Goal: Task Accomplishment & Management: Manage account settings

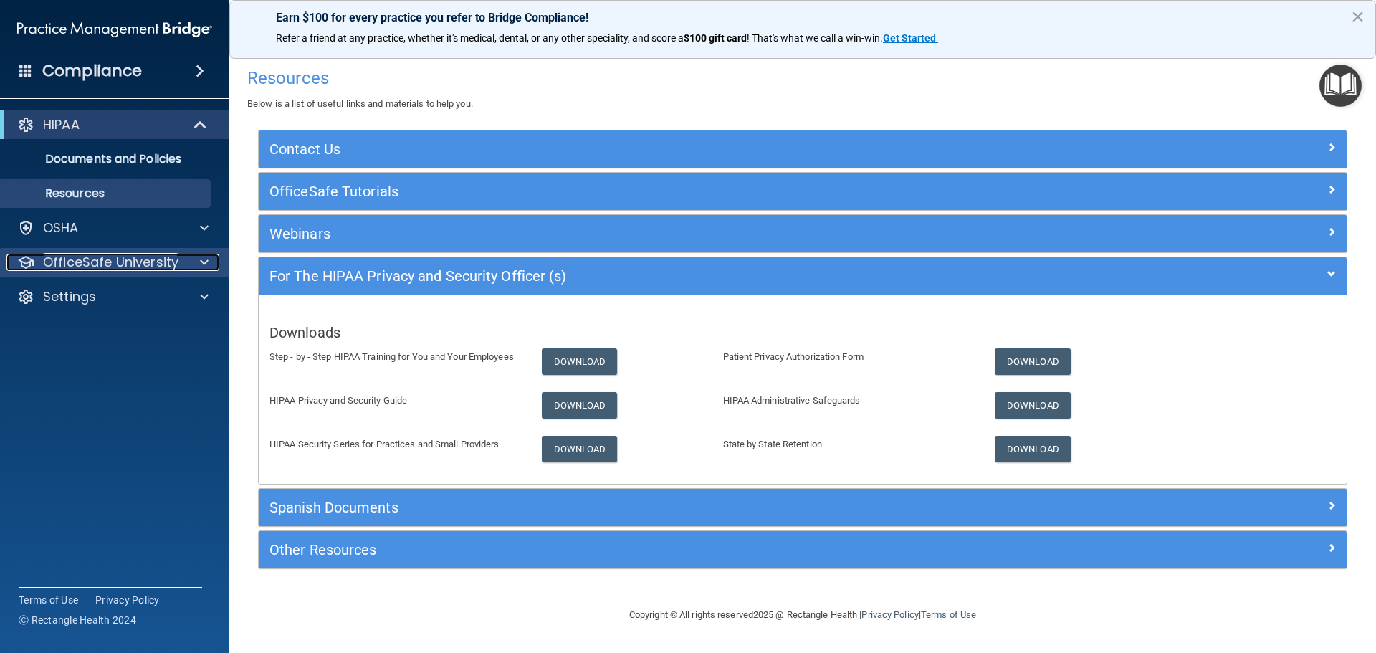
click at [98, 256] on p "OfficeSafe University" at bounding box center [110, 262] width 135 height 17
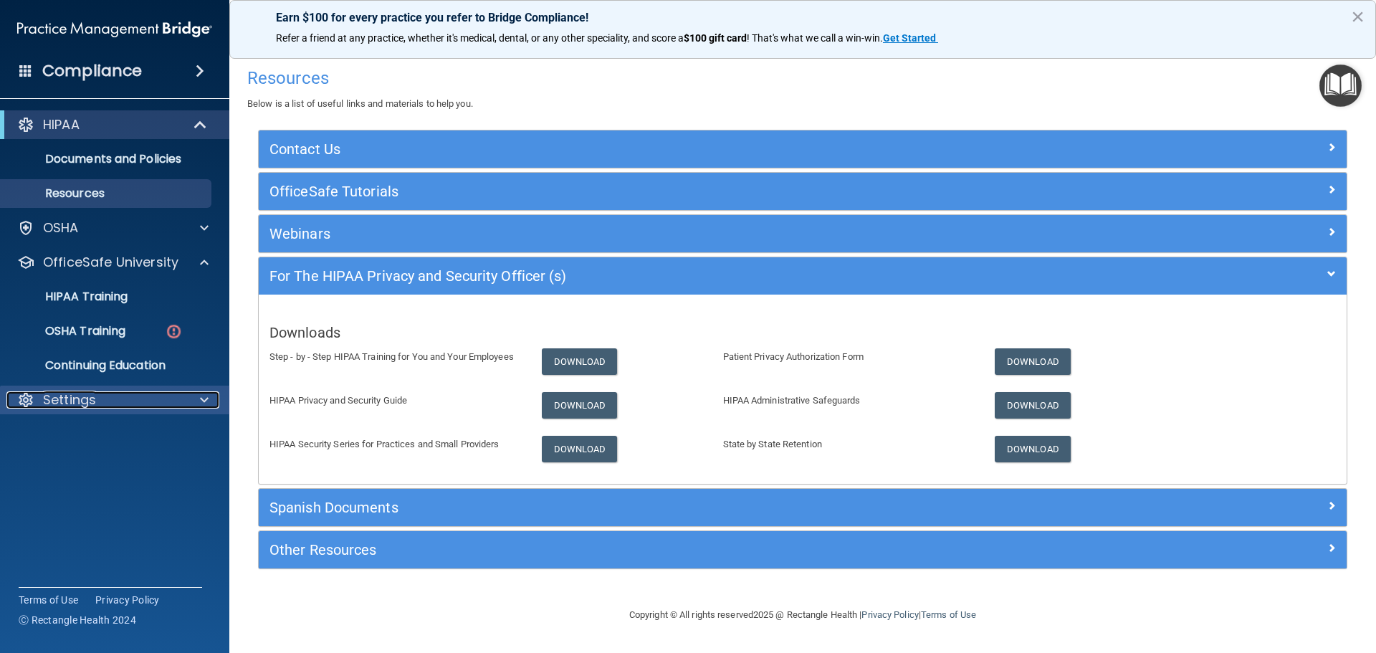
click at [198, 403] on div at bounding box center [202, 399] width 36 height 17
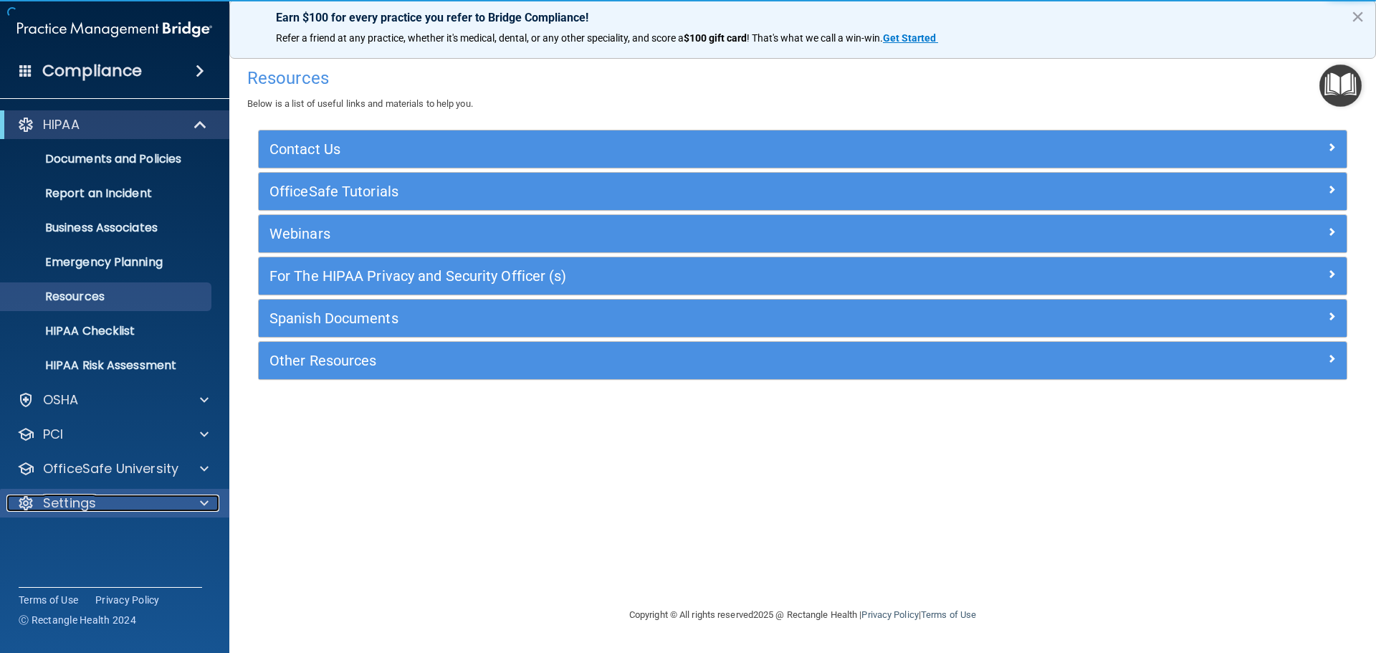
click at [205, 506] on span at bounding box center [204, 502] width 9 height 17
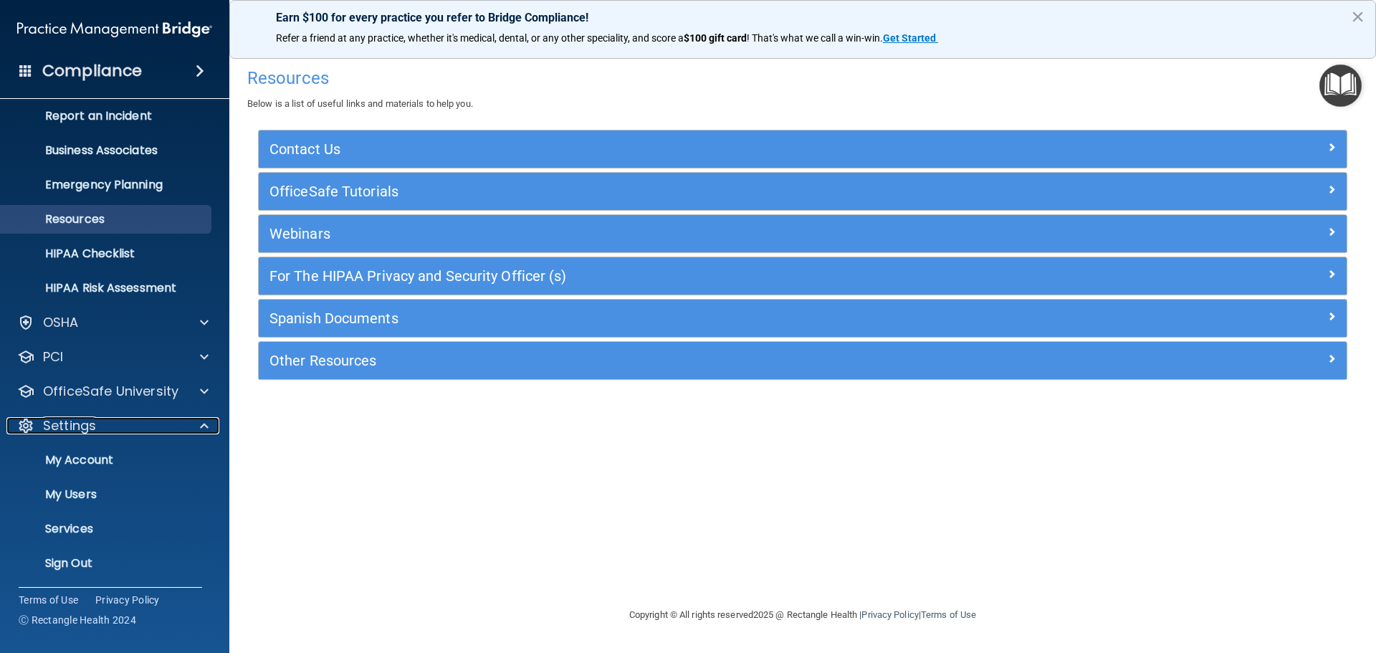
scroll to position [80, 0]
click at [102, 489] on p "My Users" at bounding box center [107, 492] width 196 height 14
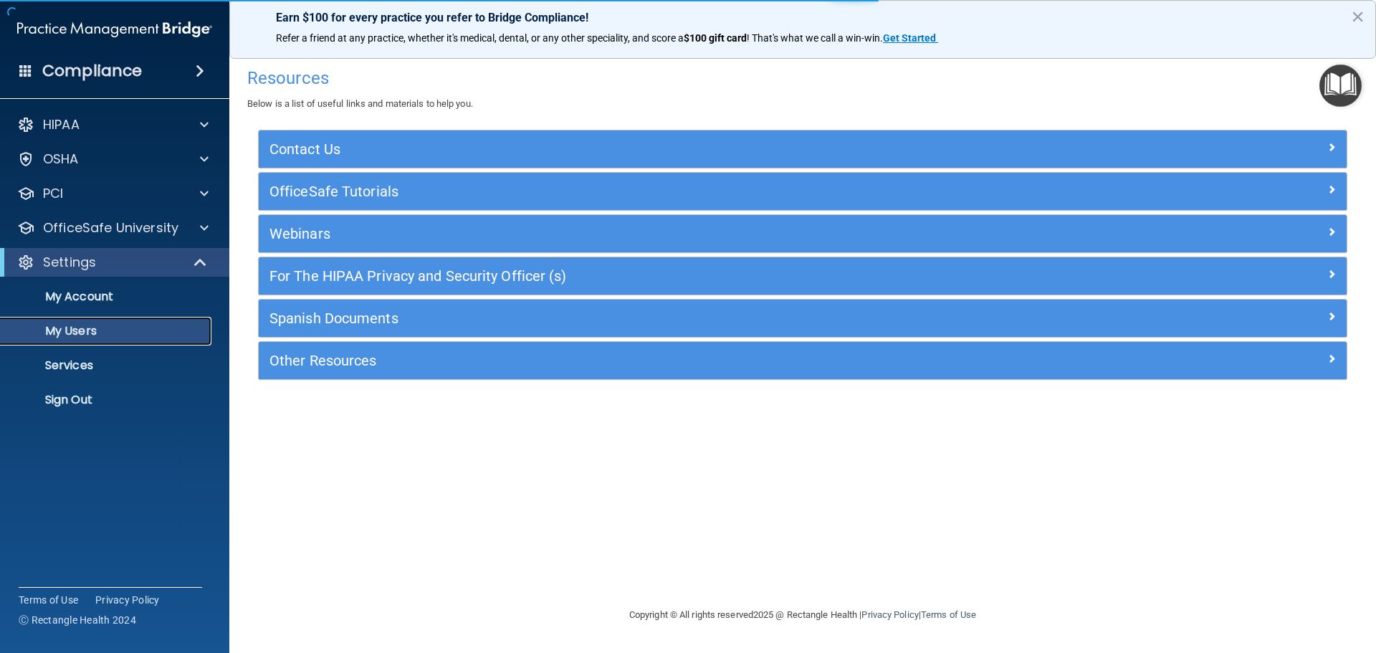
select select "20"
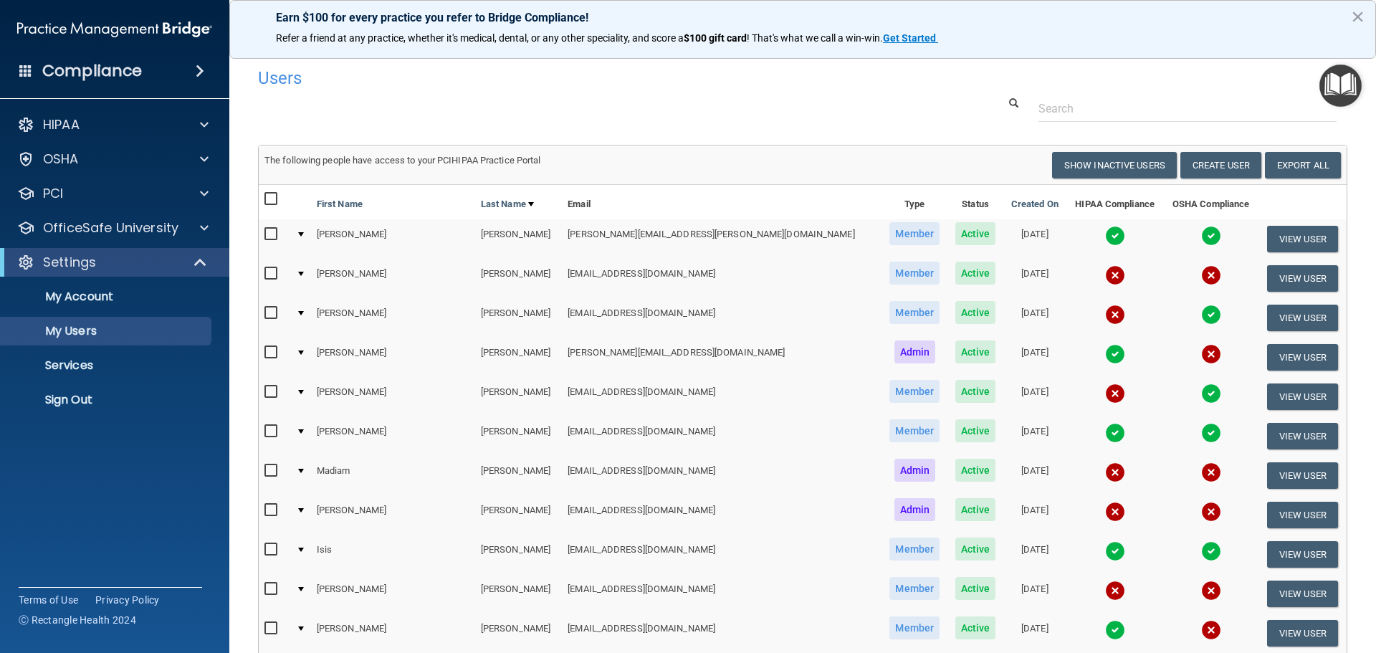
click at [269, 353] on input "checkbox" at bounding box center [272, 352] width 16 height 11
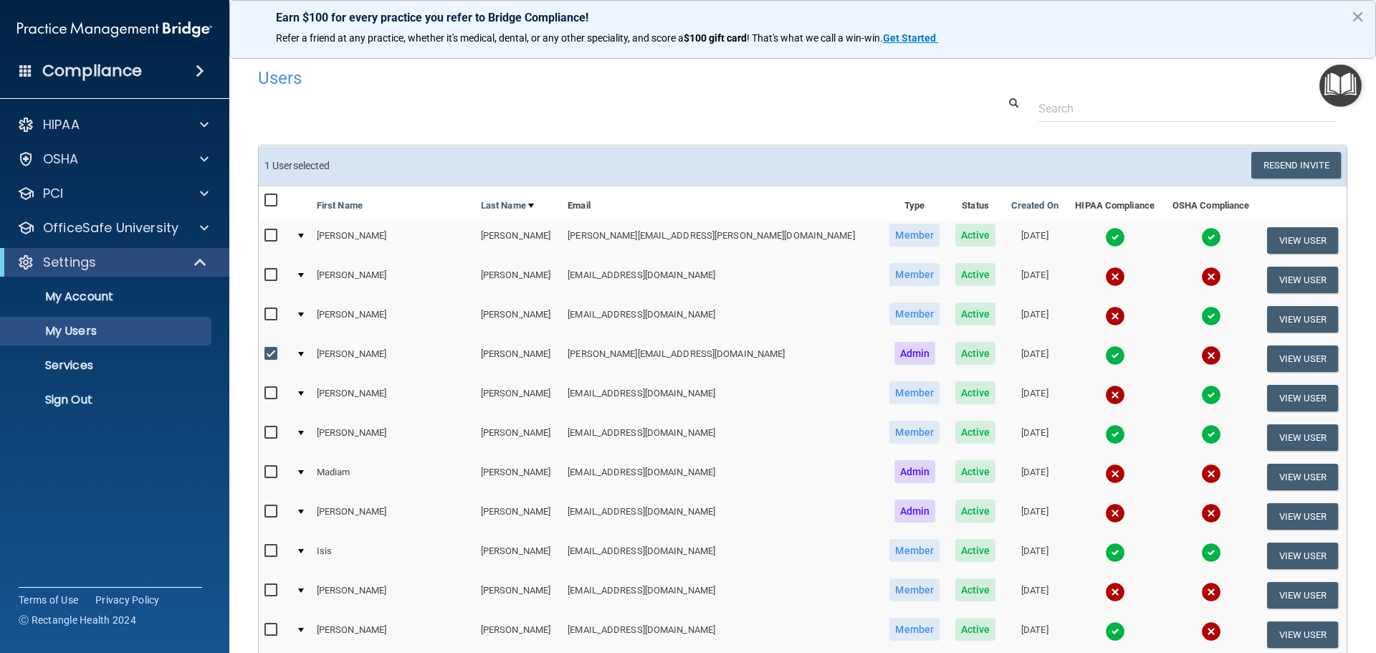
click at [304, 353] on div at bounding box center [301, 354] width 6 height 4
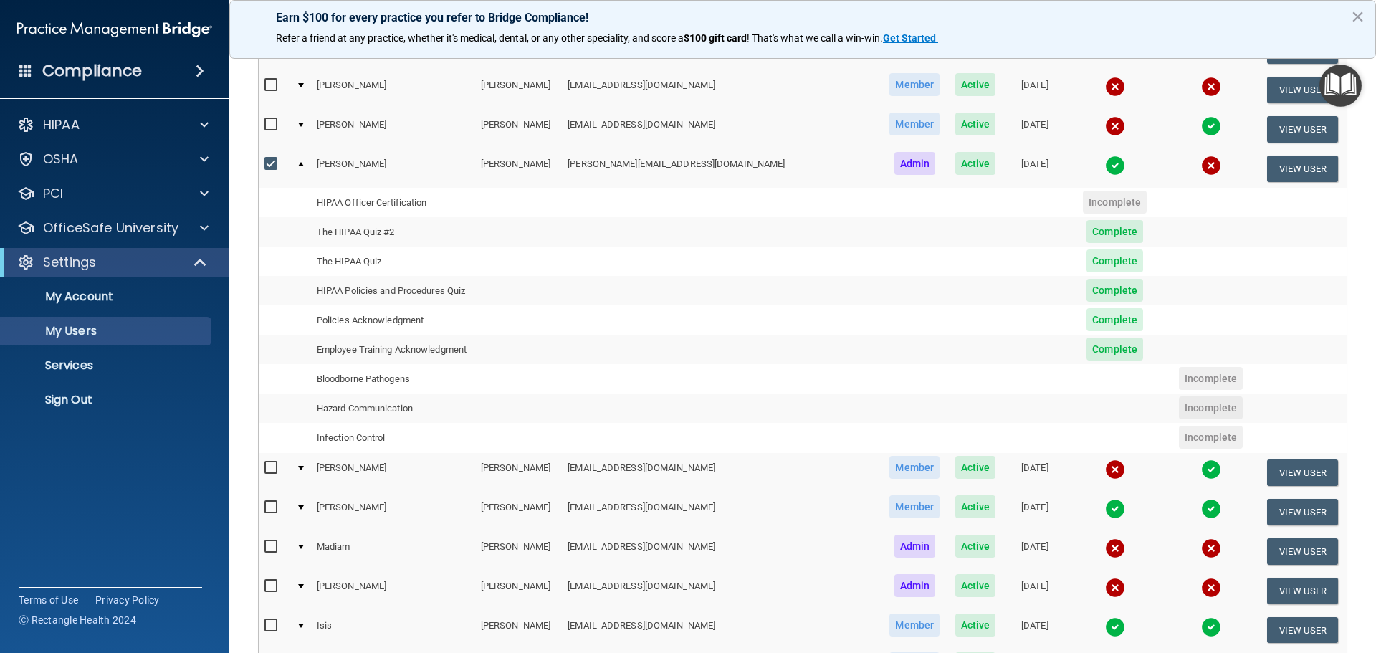
scroll to position [215, 0]
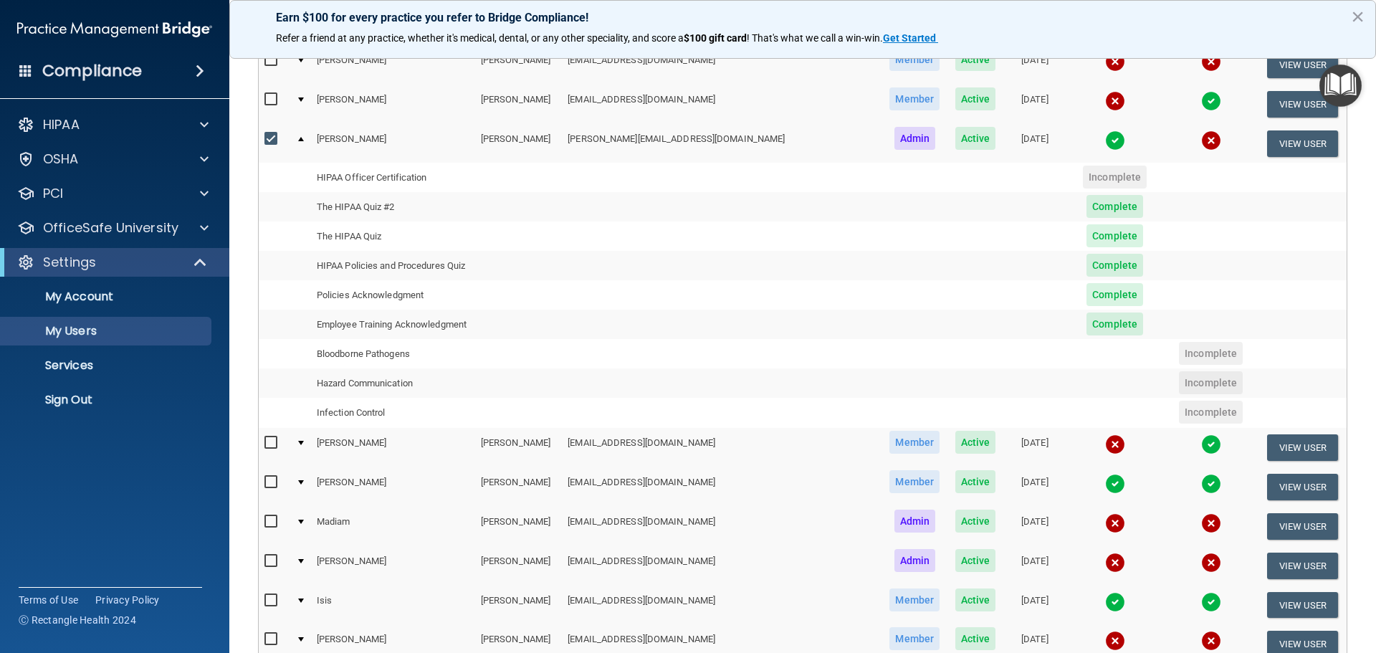
click at [269, 135] on input "checkbox" at bounding box center [272, 138] width 16 height 11
checkbox input "false"
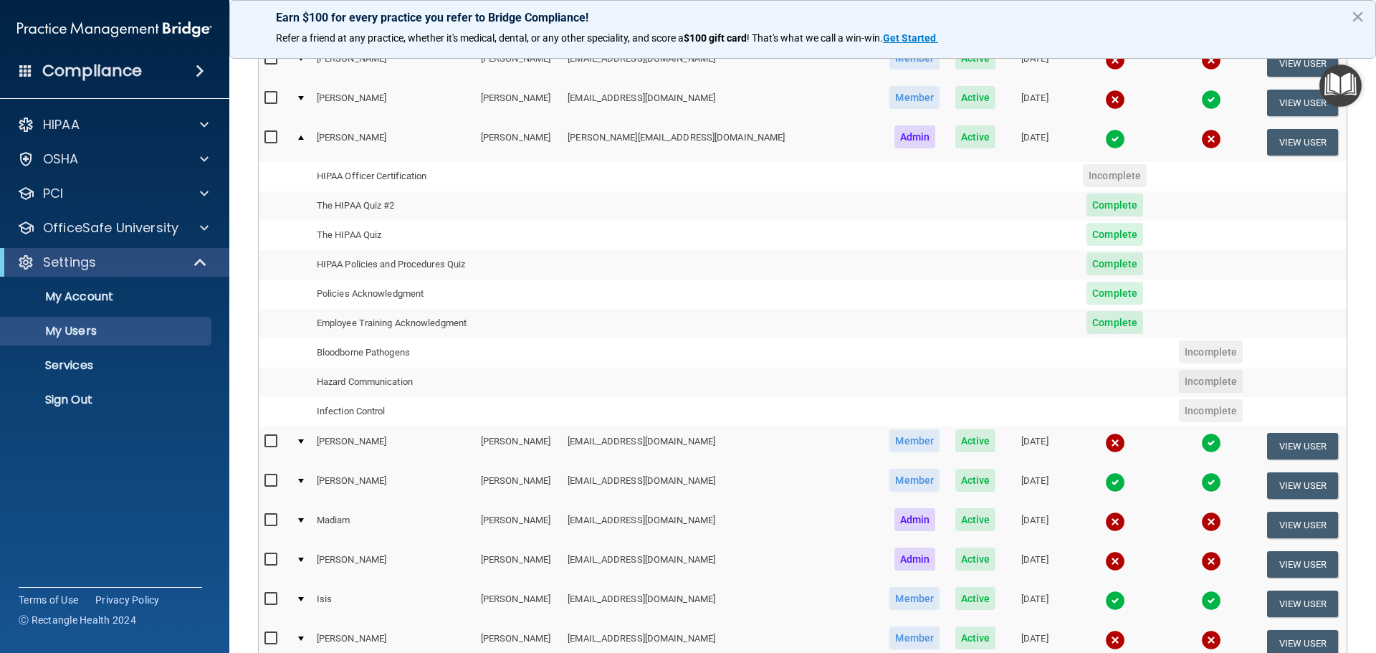
scroll to position [214, 0]
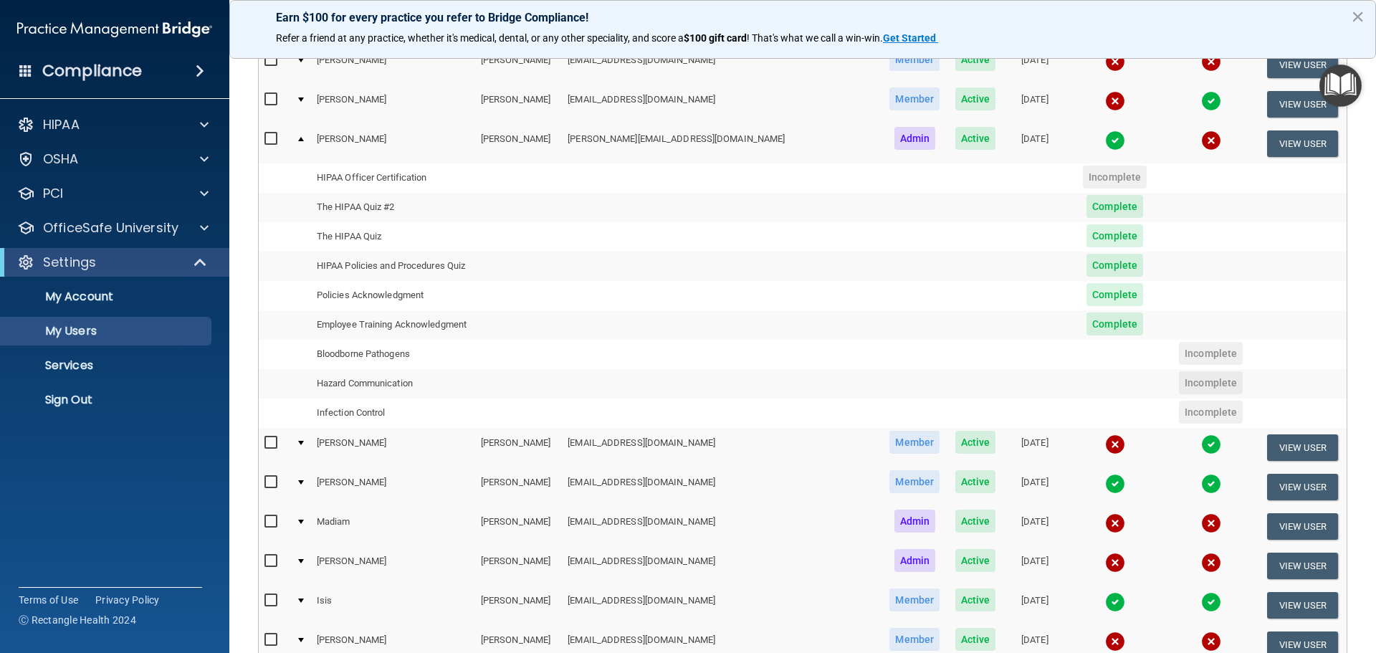
click at [304, 140] on div at bounding box center [301, 139] width 6 height 4
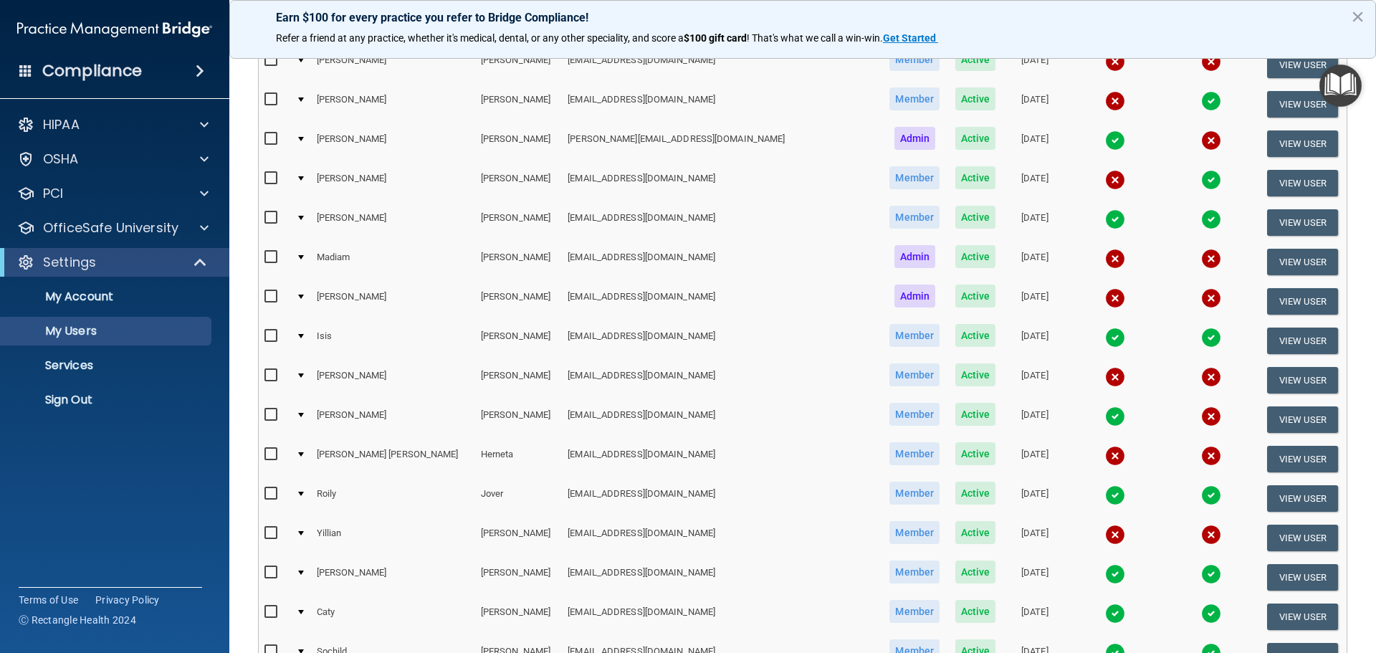
click at [304, 140] on div at bounding box center [301, 139] width 6 height 4
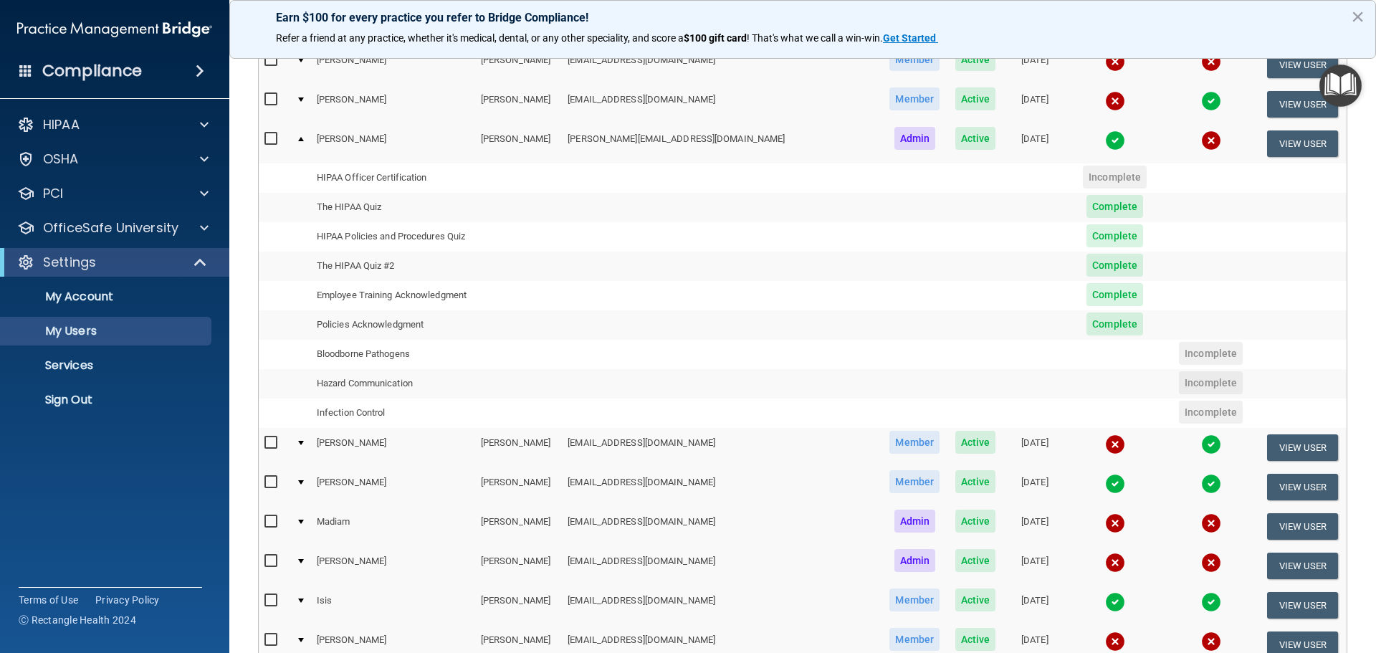
click at [311, 444] on td at bounding box center [300, 447] width 21 height 39
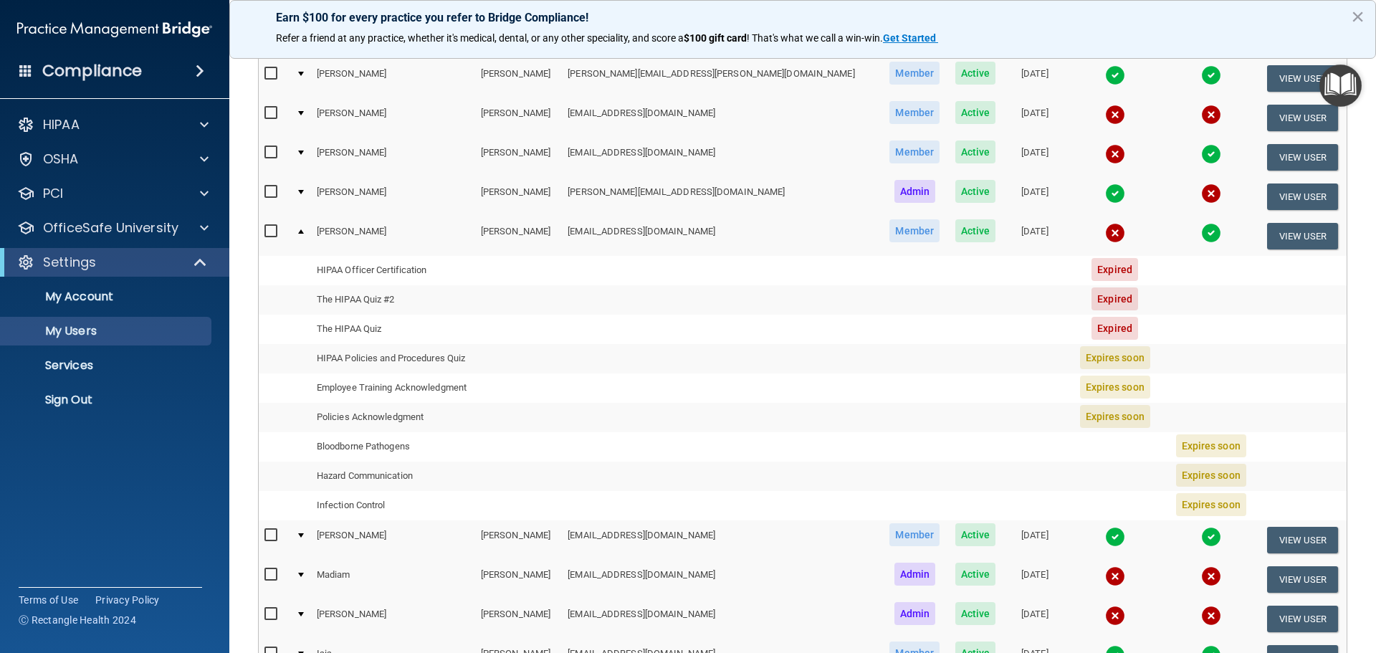
scroll to position [0, 0]
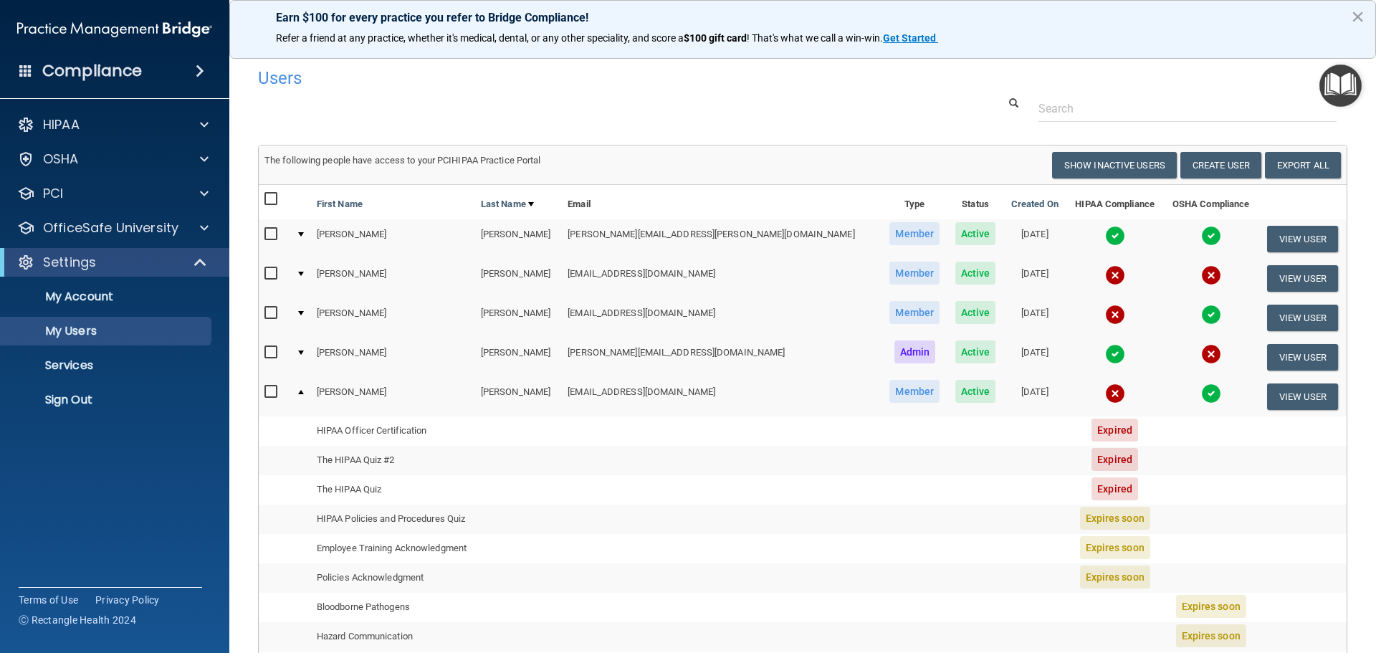
click at [311, 386] on td at bounding box center [300, 396] width 21 height 39
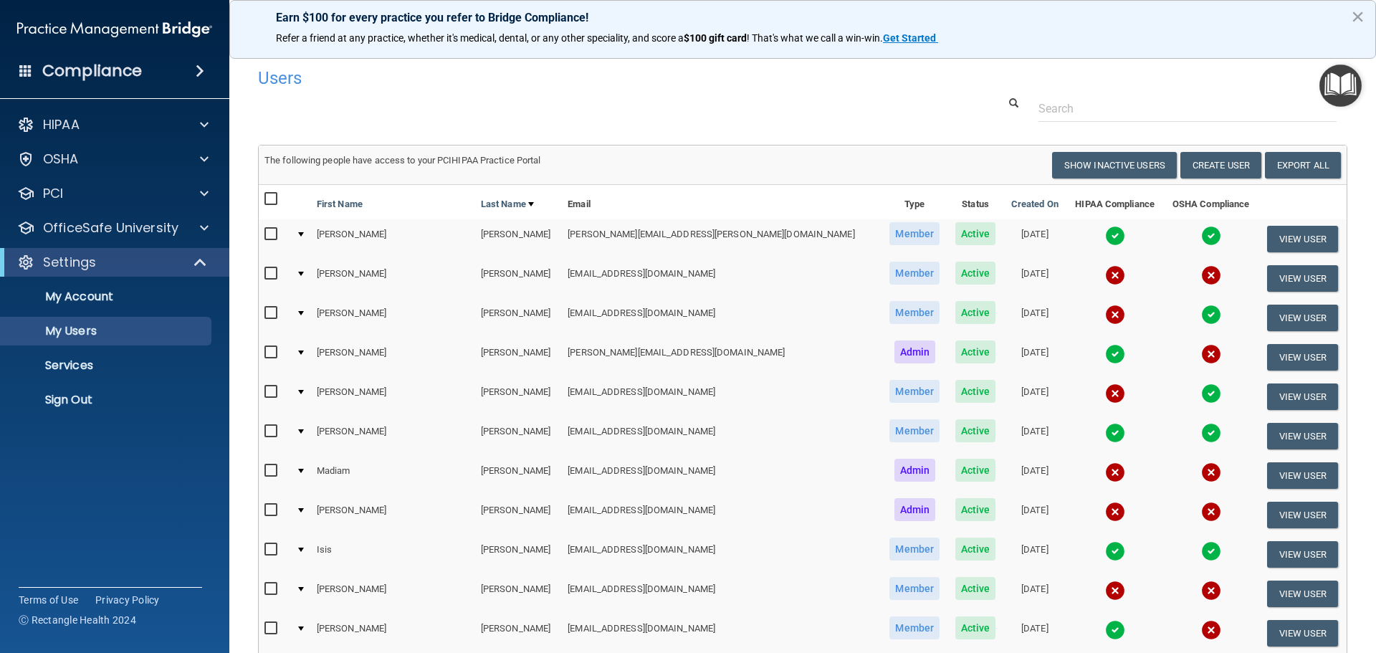
click at [1201, 360] on img at bounding box center [1211, 354] width 20 height 20
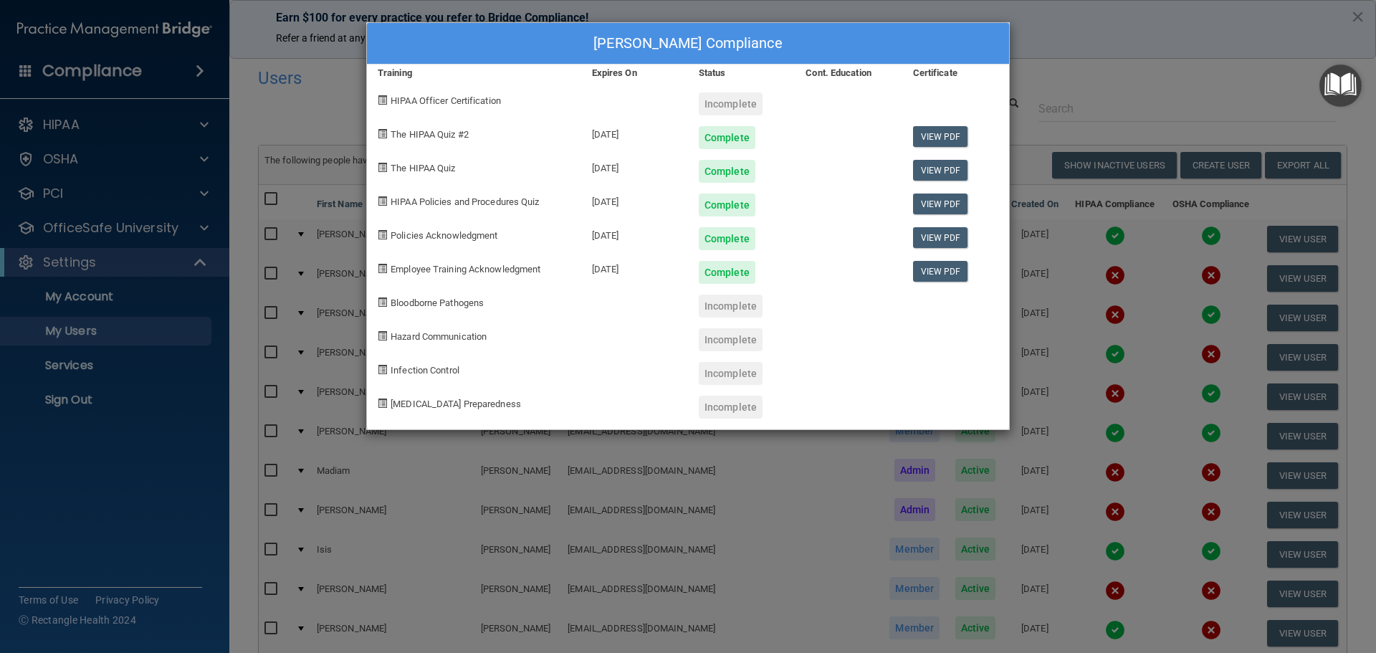
click at [193, 265] on div "Carlos Cuevas's Compliance Training Expires On Status Cont. Education Certifica…" at bounding box center [688, 326] width 1376 height 653
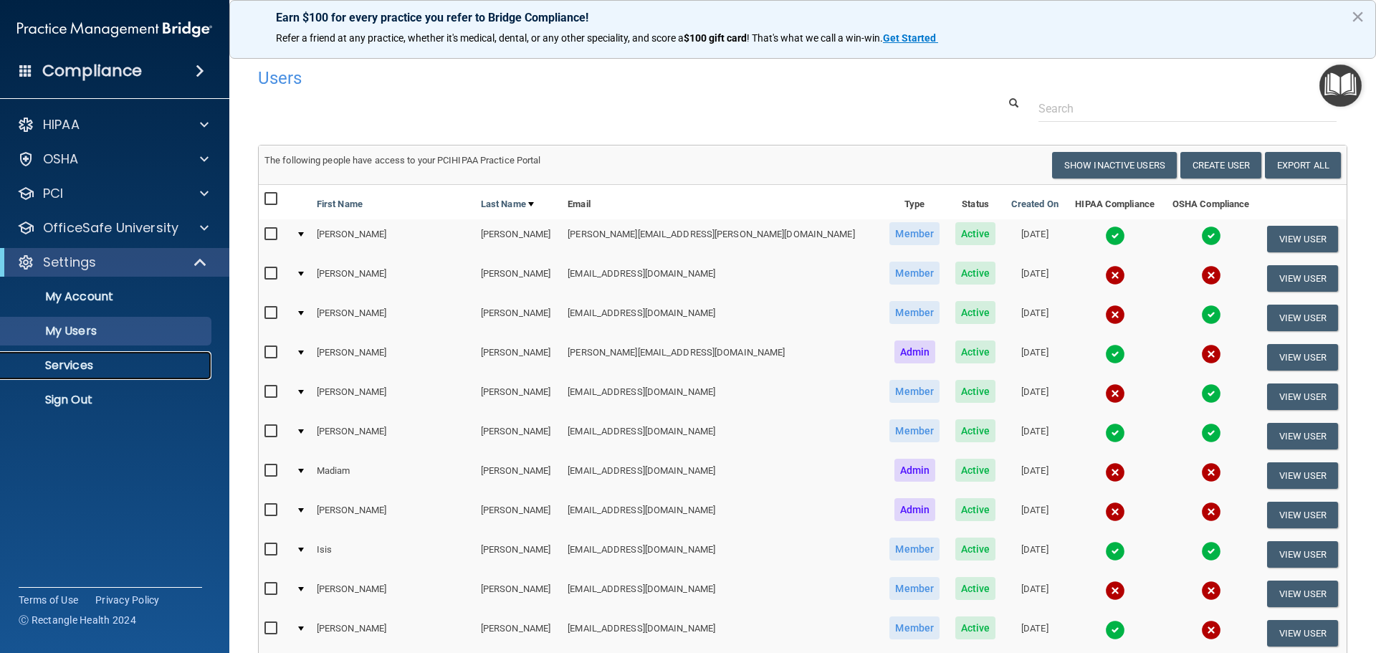
click at [83, 364] on p "Services" at bounding box center [107, 365] width 196 height 14
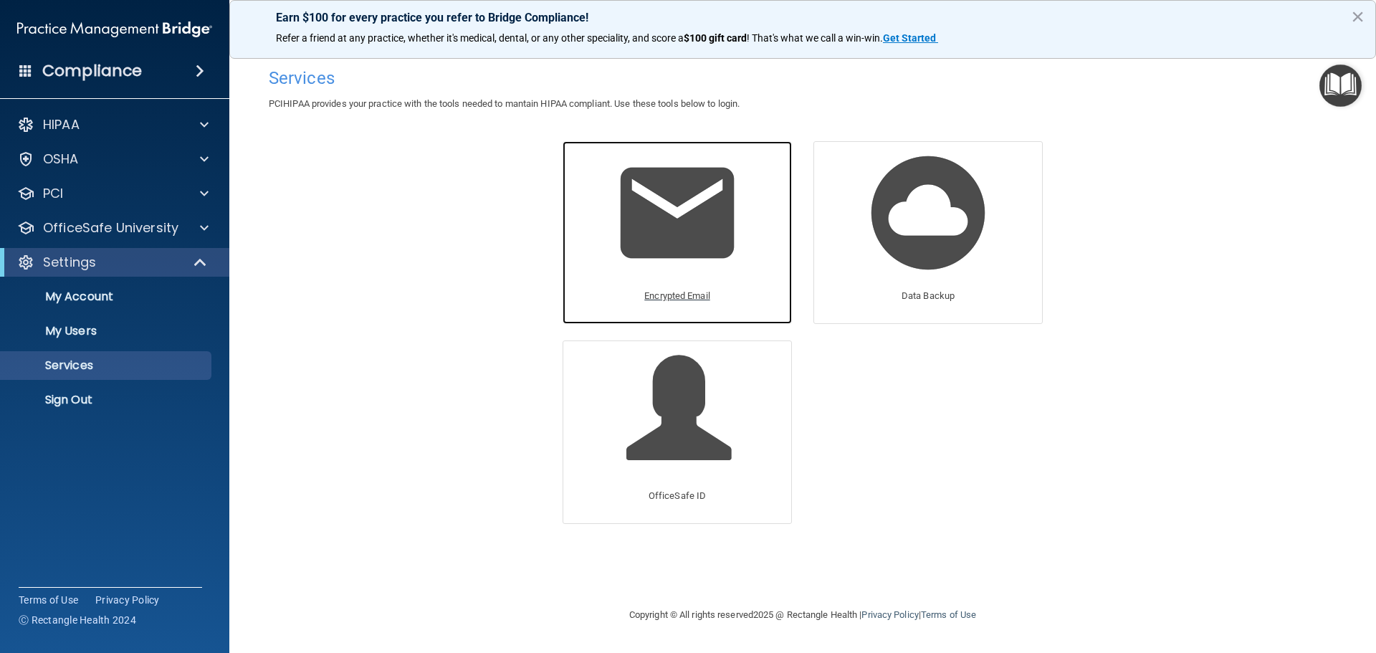
click at [727, 214] on img at bounding box center [677, 213] width 136 height 136
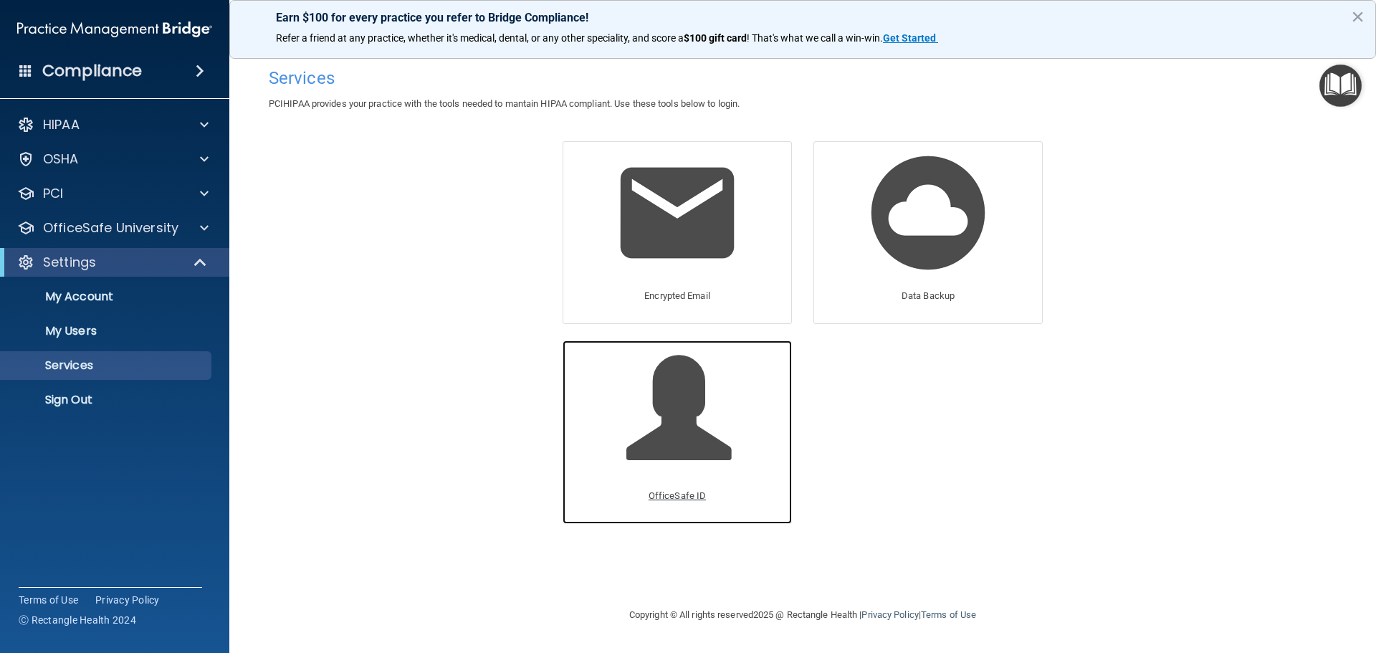
click at [657, 428] on span at bounding box center [694, 418] width 136 height 125
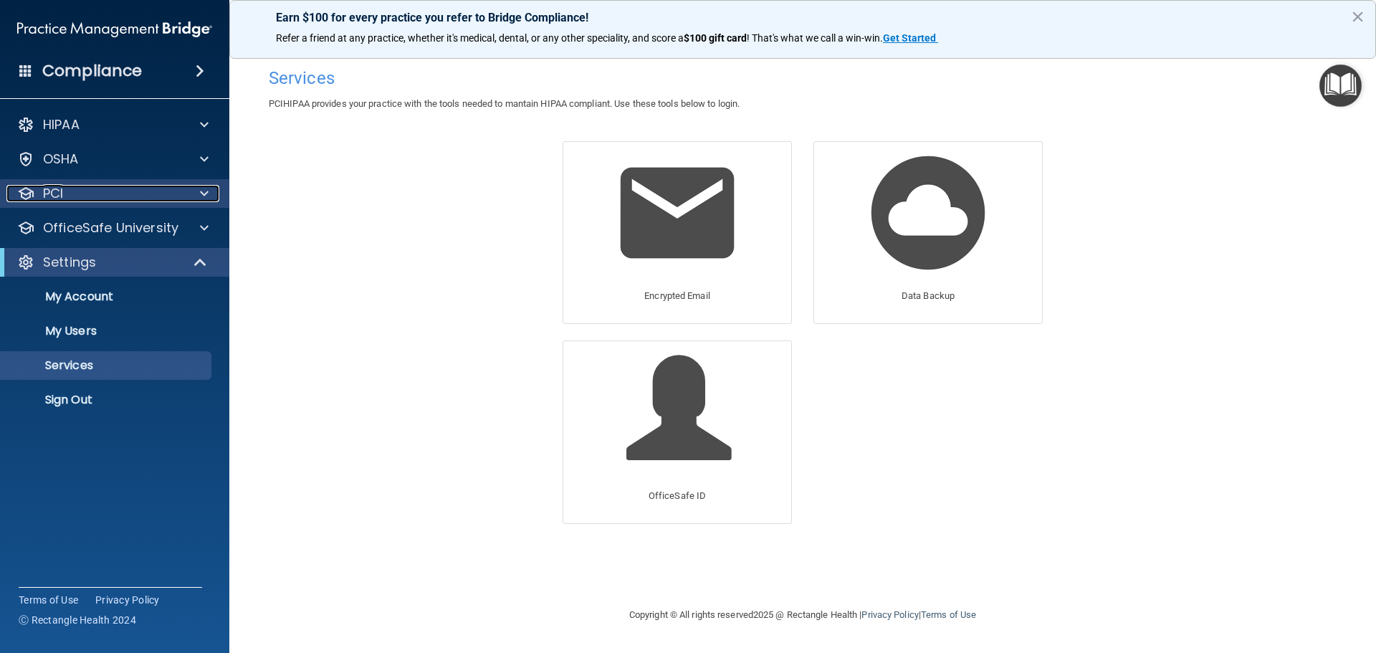
click at [211, 191] on div at bounding box center [202, 193] width 36 height 17
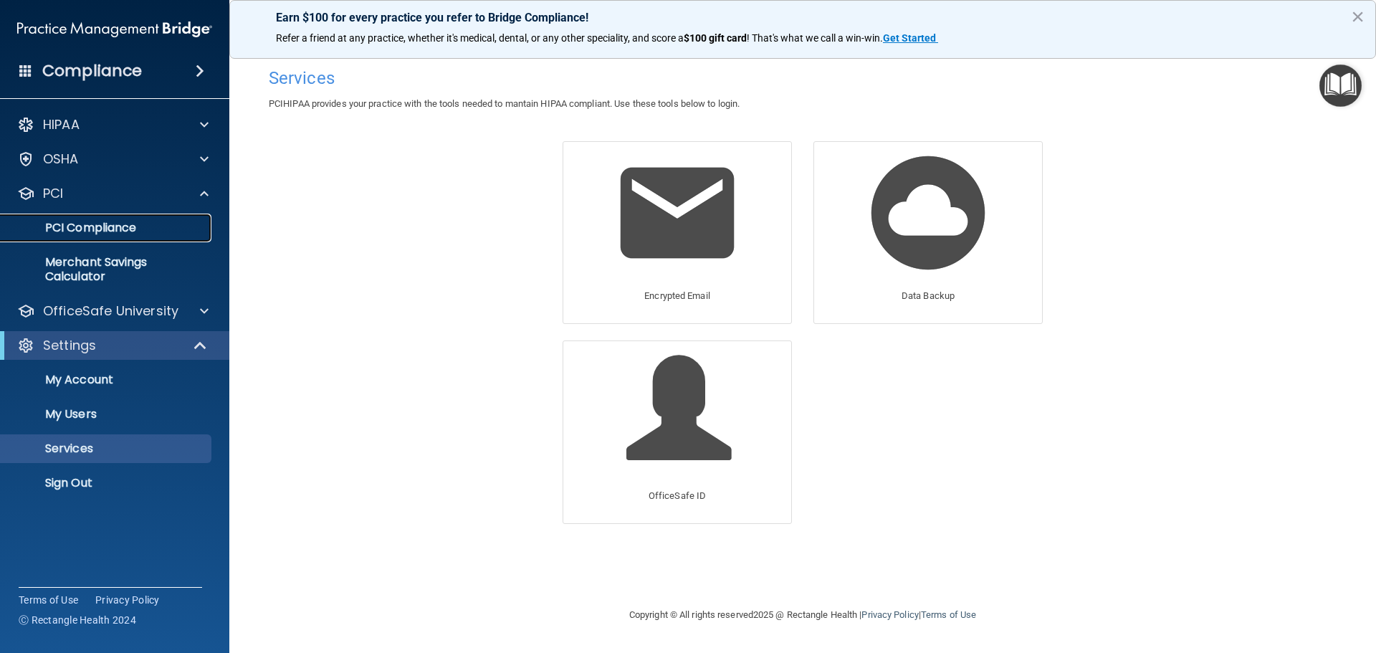
click at [121, 234] on p "PCI Compliance" at bounding box center [107, 228] width 196 height 14
